Goal: Information Seeking & Learning: Compare options

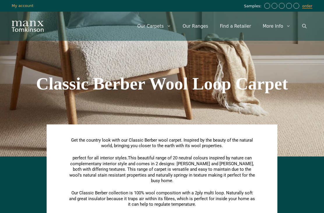
click at [204, 29] on link "Our Ranges" at bounding box center [195, 25] width 37 height 17
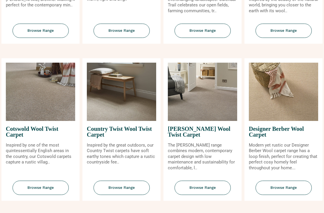
scroll to position [190, 0]
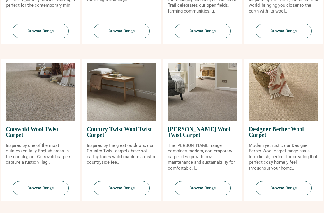
click at [138, 103] on img at bounding box center [121, 92] width 69 height 58
click at [114, 105] on img at bounding box center [121, 92] width 69 height 58
click at [110, 192] on span "Browse Range" at bounding box center [121, 188] width 56 height 14
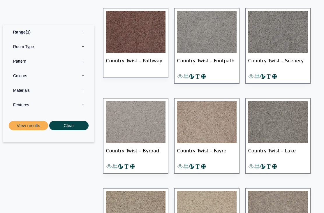
scroll to position [494, 0]
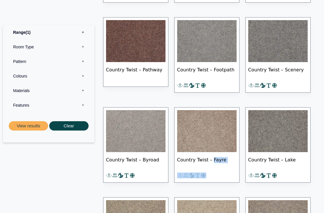
click at [307, 97] on div "Country Twist – Cricket Country Twist – Bracken Country Twist – Surroundings Co…" at bounding box center [210, 100] width 220 height 540
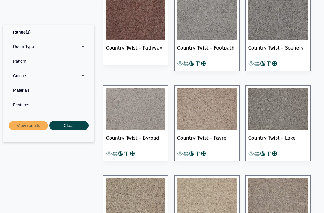
scroll to position [509, 0]
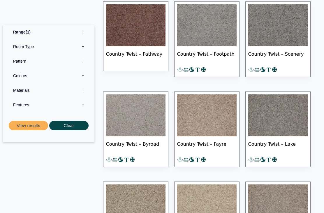
click at [135, 119] on img at bounding box center [135, 116] width 59 height 42
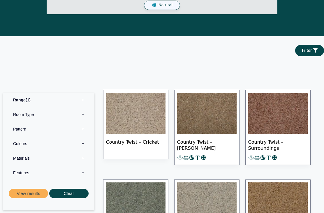
scroll to position [221, 0]
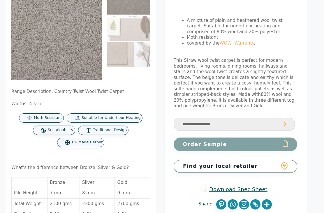
scroll to position [81, 6]
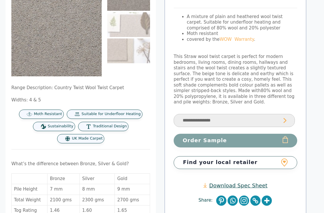
click at [290, 114] on select "**********" at bounding box center [234, 120] width 121 height 13
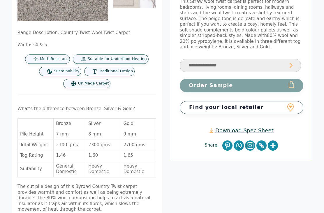
scroll to position [131, 0]
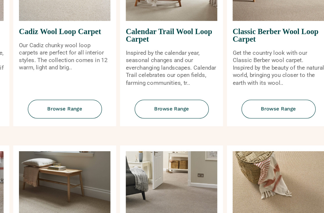
scroll to position [126, 0]
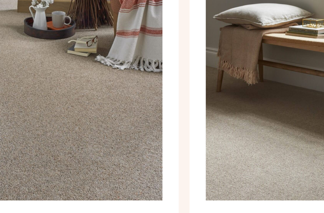
click at [29, 127] on img at bounding box center [40, 156] width 69 height 58
click at [8, 127] on img at bounding box center [40, 156] width 69 height 58
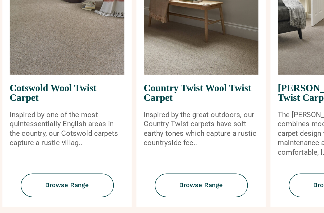
scroll to position [193, 0]
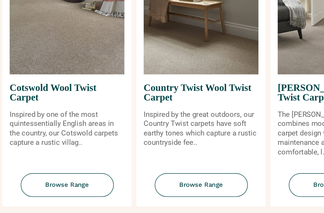
click at [55, 178] on span "Browse Range" at bounding box center [41, 185] width 56 height 14
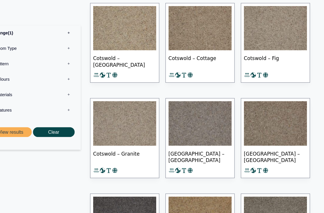
scroll to position [295, 0]
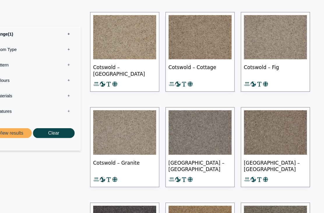
click at [282, 45] on img at bounding box center [277, 36] width 59 height 42
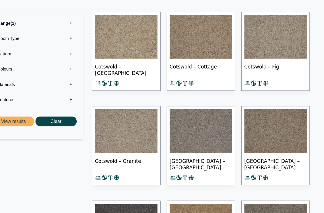
scroll to position [285, 0]
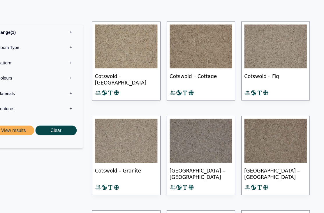
click at [207, 124] on img at bounding box center [206, 135] width 59 height 42
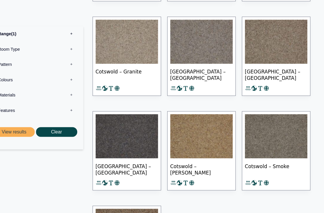
scroll to position [385, 0]
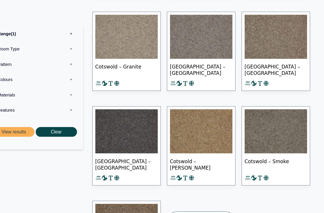
click at [283, 111] on img at bounding box center [277, 125] width 59 height 42
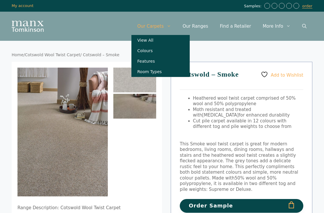
click at [159, 52] on link "Colours" at bounding box center [160, 50] width 58 height 10
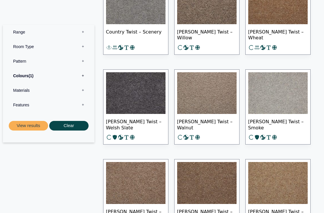
scroll to position [750, 0]
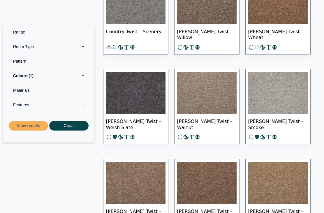
click at [296, 96] on img at bounding box center [277, 93] width 59 height 42
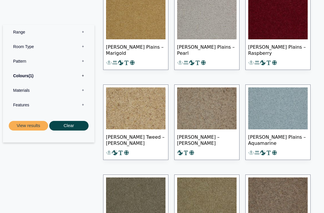
scroll to position [1365, 0]
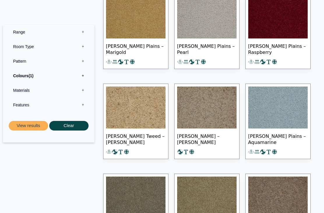
click at [231, 116] on img at bounding box center [206, 107] width 59 height 42
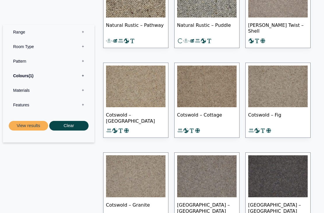
scroll to position [1930, 0]
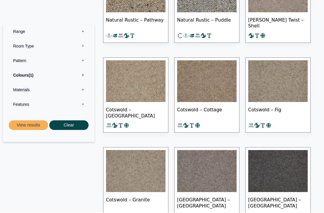
click at [306, 119] on span "Cotswold – Fig" at bounding box center [277, 113] width 59 height 20
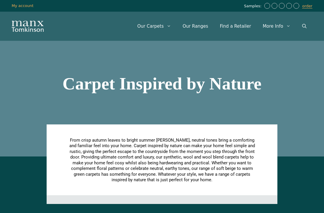
scroll to position [1949, 0]
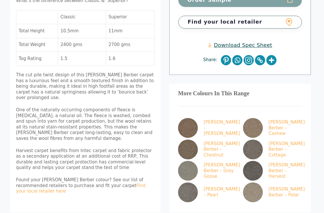
scroll to position [257, 1]
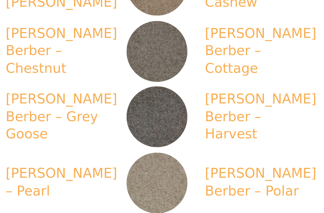
click at [243, 171] on img at bounding box center [253, 181] width 20 height 20
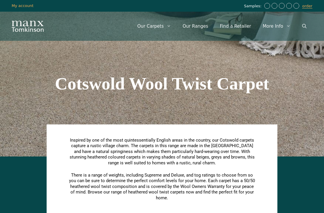
scroll to position [403, 15]
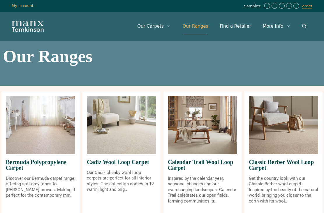
scroll to position [278, 0]
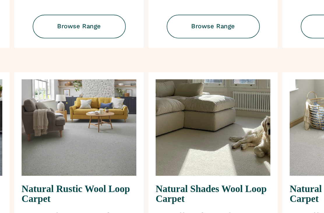
click at [168, 26] on img at bounding box center [202, 4] width 69 height 58
click at [174, 103] on span "Browse Range" at bounding box center [202, 100] width 56 height 14
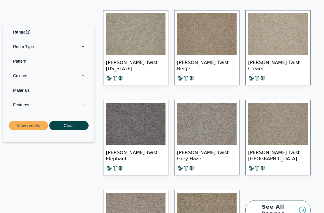
scroll to position [322, 0]
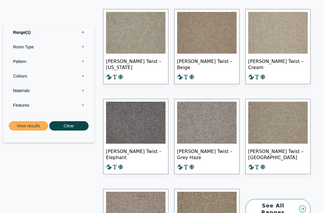
click at [219, 124] on img at bounding box center [206, 123] width 59 height 42
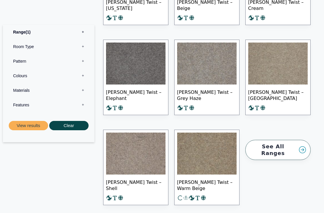
scroll to position [381, 0]
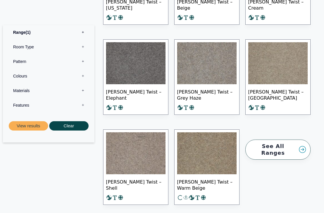
click at [320, 99] on div "Craven Twist – Arizona Craven Twist – Beige Craven Twist – Cream Craven Twist –…" at bounding box center [210, 77] width 226 height 305
click at [138, 153] on img at bounding box center [135, 153] width 59 height 42
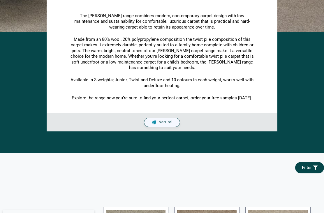
scroll to position [113, 0]
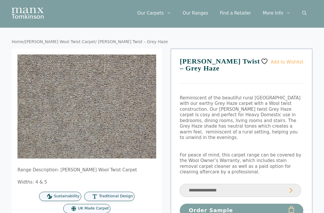
scroll to position [13, 0]
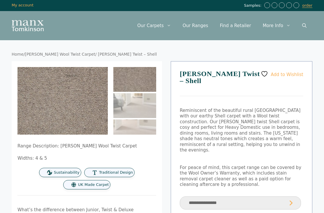
scroll to position [1, 0]
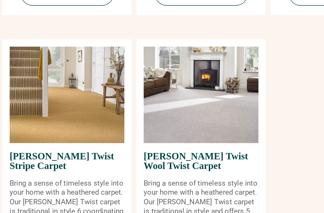
scroll to position [623, 0]
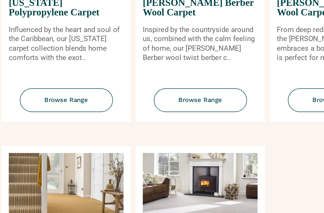
click at [188, 53] on div "[PERSON_NAME] Plains Wool Carpet From deep reds to calming blues, the [PERSON_N…" at bounding box center [202, 11] width 78 height 142
click at [188, 54] on div "Tomkinson Plains Wool Carpet From deep reds to calming blues, the Tomkinson Pla…" at bounding box center [202, 11] width 78 height 142
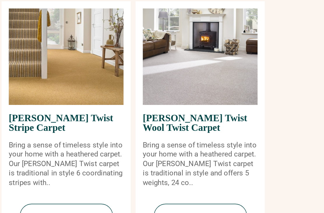
scroll to position [647, 0]
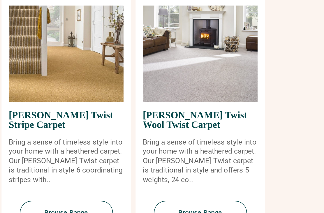
scroll to position [648, 0]
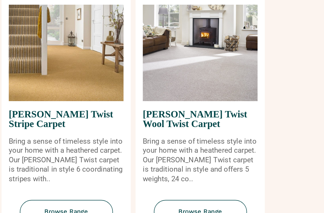
click at [135, 76] on img at bounding box center [121, 105] width 69 height 58
click at [128, 194] on span "Browse Range" at bounding box center [121, 201] width 56 height 14
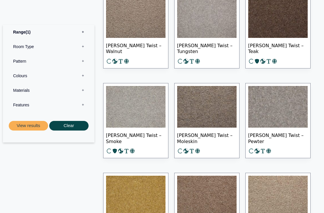
scroll to position [427, 0]
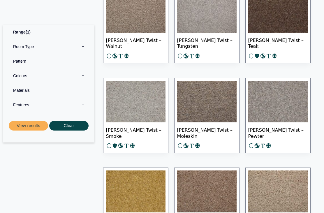
click at [124, 105] on img at bounding box center [135, 102] width 59 height 42
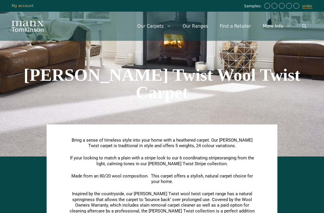
scroll to position [446, 0]
